Goal: Information Seeking & Learning: Learn about a topic

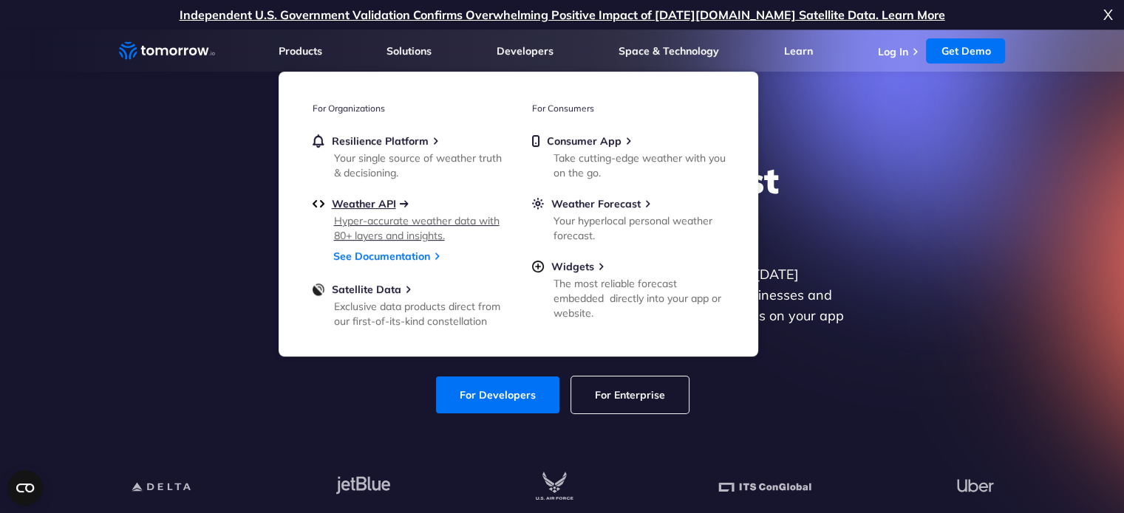
click at [393, 205] on span "Weather API" at bounding box center [364, 203] width 64 height 13
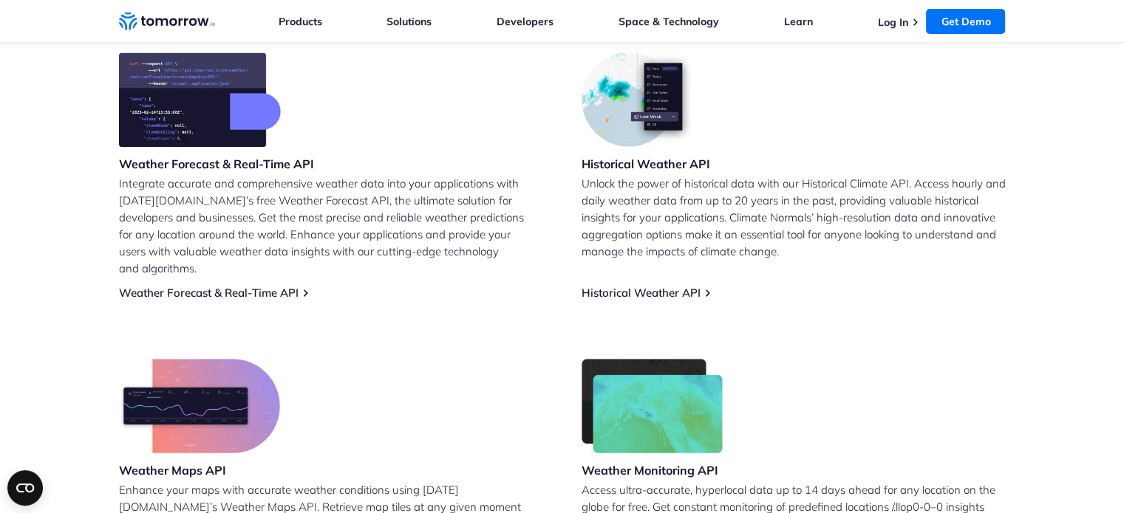
scroll to position [626, 0]
click at [668, 286] on link "Historical Weather API" at bounding box center [640, 293] width 119 height 14
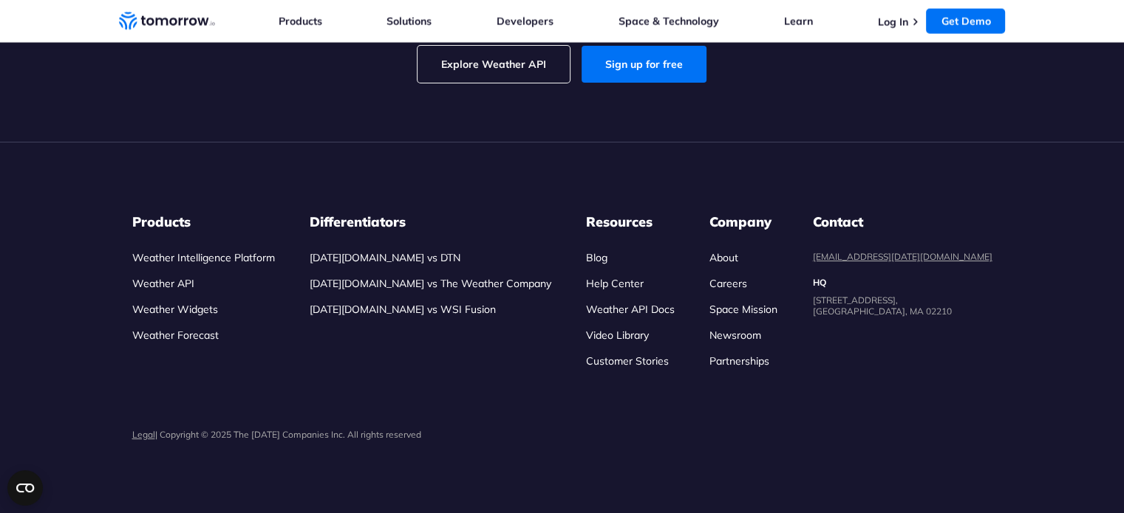
scroll to position [3339, 0]
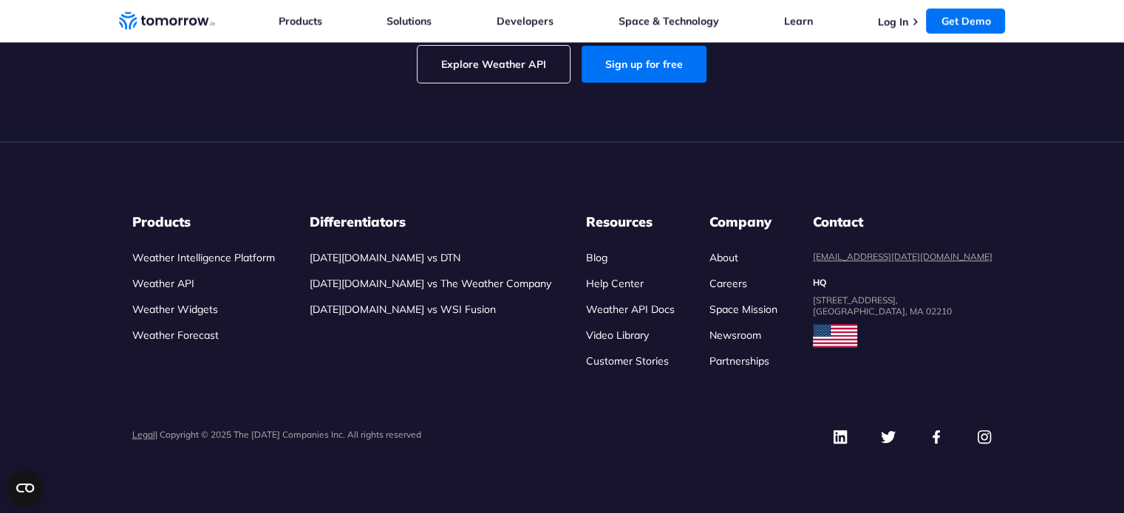
click at [612, 316] on link "Weather API Docs" at bounding box center [630, 309] width 89 height 13
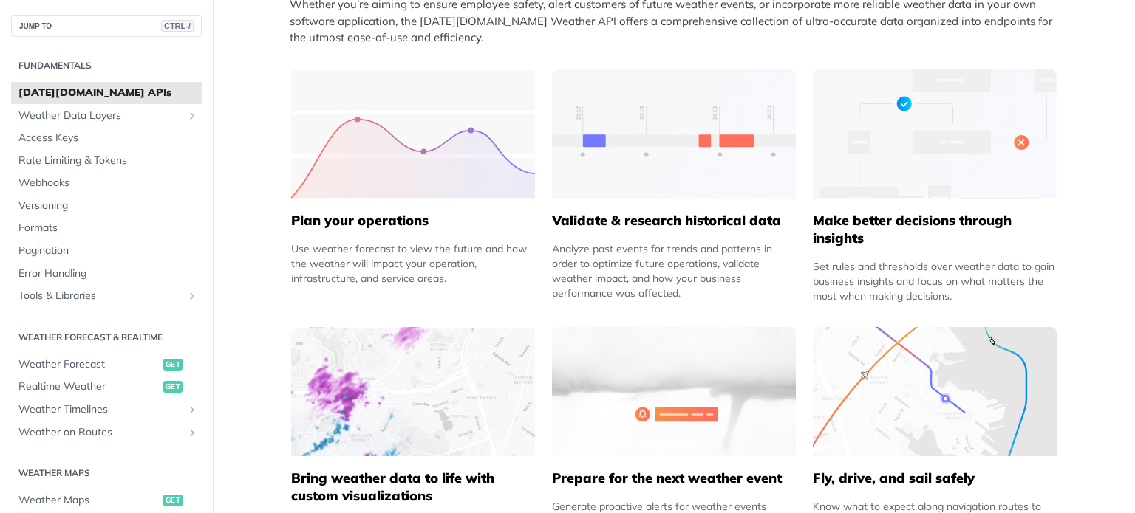
scroll to position [661, 0]
click at [129, 162] on span "Rate Limiting & Tokens" at bounding box center [108, 161] width 180 height 15
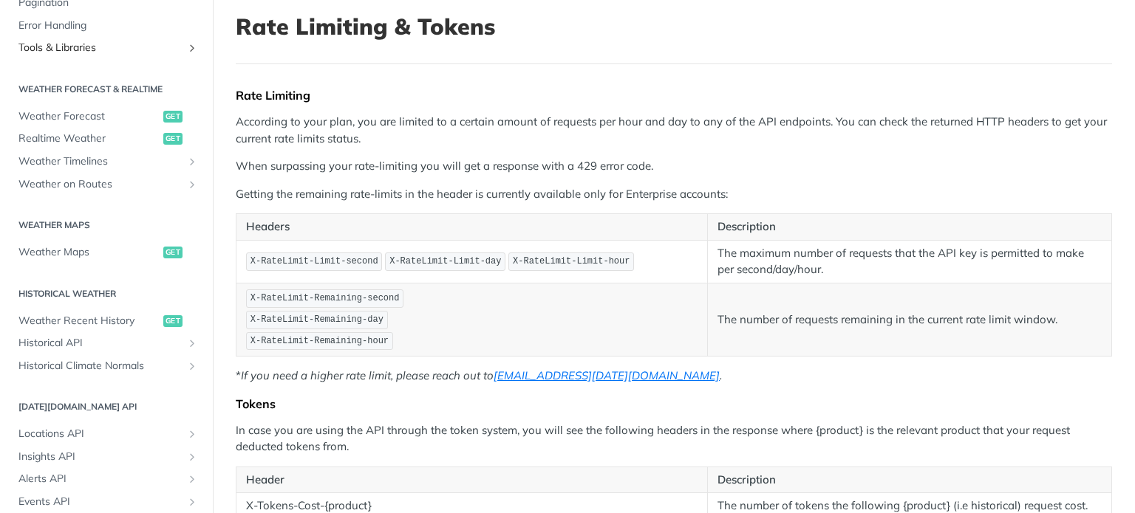
scroll to position [248, 0]
click at [71, 351] on link "Historical API" at bounding box center [106, 343] width 191 height 22
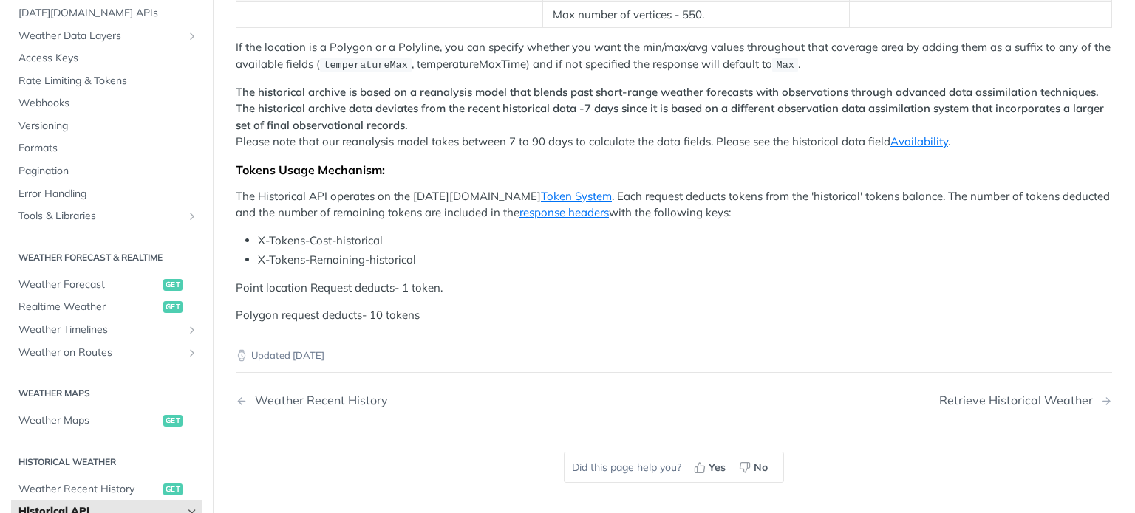
scroll to position [746, 0]
